Goal: Task Accomplishment & Management: Complete application form

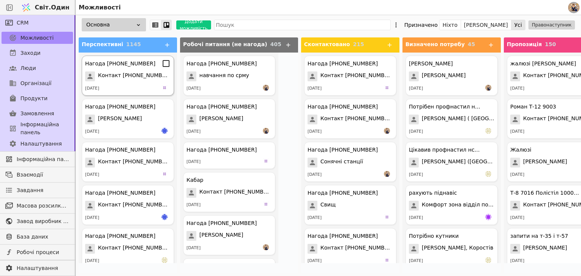
scroll to position [10, 0]
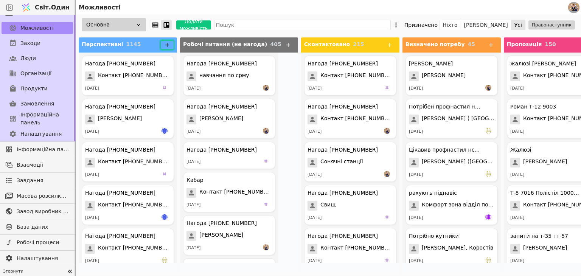
click at [168, 45] on icon at bounding box center [167, 45] width 4 height 4
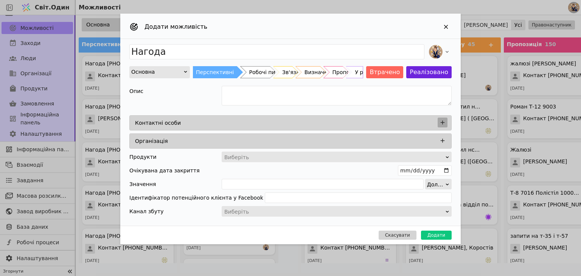
click at [446, 121] on button "Додати можливість" at bounding box center [443, 123] width 10 height 10
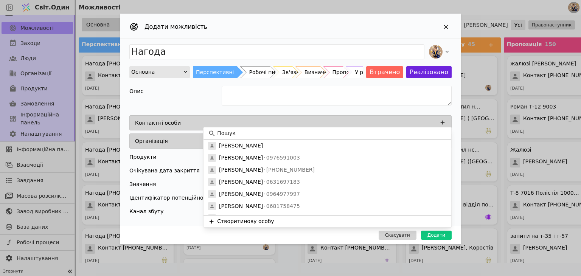
click at [261, 131] on input at bounding box center [332, 133] width 230 height 8
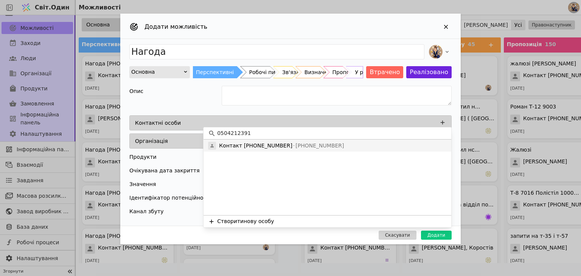
type input "0504212391"
click at [244, 146] on font "Контакт [PHONE_NUMBER]" at bounding box center [255, 146] width 73 height 6
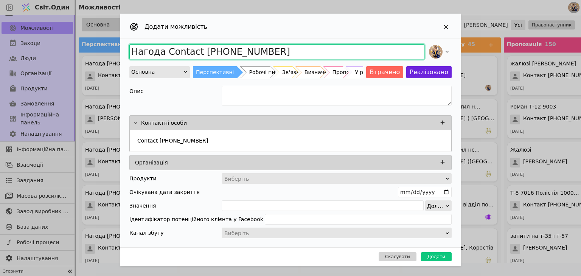
drag, startPoint x: 262, startPoint y: 47, endPoint x: 104, endPoint y: 53, distance: 157.5
click at [104, 53] on div "Додати можливість Нагода Contact +380504212391 Основна Перспективні Робочі пита…" at bounding box center [290, 138] width 581 height 276
type input "C"
type input "[PERSON_NAME] запоріжжя"
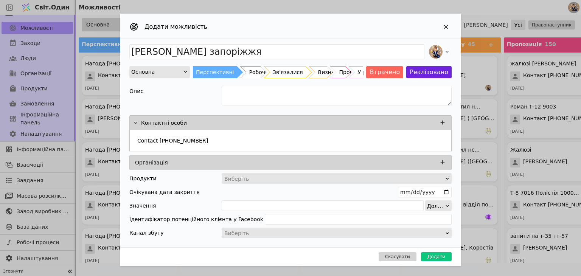
click at [277, 72] on font "Зв'язалися" at bounding box center [288, 72] width 30 height 6
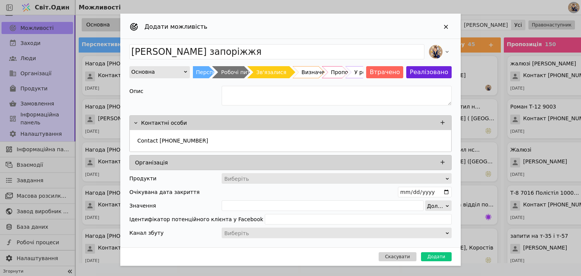
click at [438, 260] on div "Скасувати Додати" at bounding box center [290, 257] width 341 height 19
click at [438, 254] on font "Додати" at bounding box center [437, 256] width 18 height 5
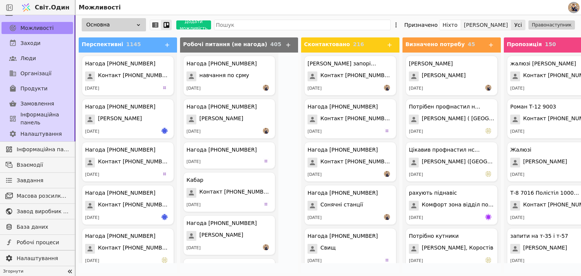
click at [512, 26] on button "[PERSON_NAME]" at bounding box center [486, 25] width 50 height 11
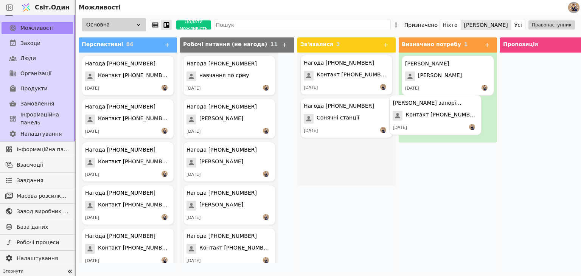
drag, startPoint x: 333, startPoint y: 73, endPoint x: 428, endPoint y: 111, distance: 102.5
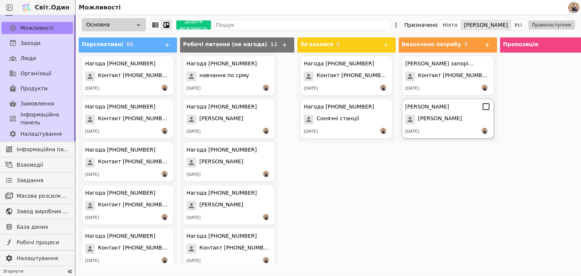
click at [426, 109] on div "[PERSON_NAME]" at bounding box center [448, 106] width 86 height 9
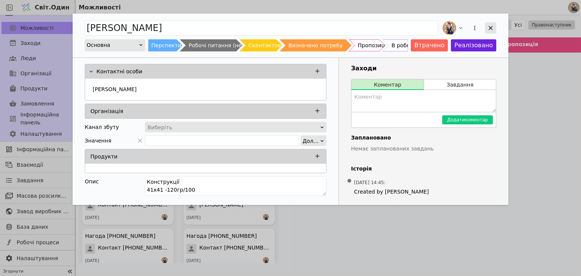
click at [492, 26] on icon "Додати можливість" at bounding box center [490, 28] width 7 height 7
